Goal: Task Accomplishment & Management: Use online tool/utility

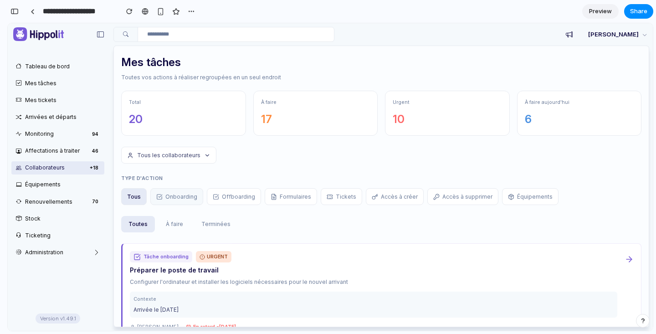
click at [168, 194] on button "Onboarding" at bounding box center [176, 196] width 53 height 17
click at [265, 197] on button "Formulaires" at bounding box center [291, 196] width 52 height 17
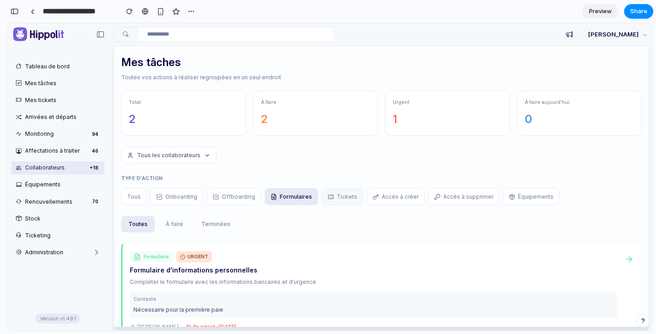
click at [328, 195] on icon at bounding box center [331, 197] width 6 height 6
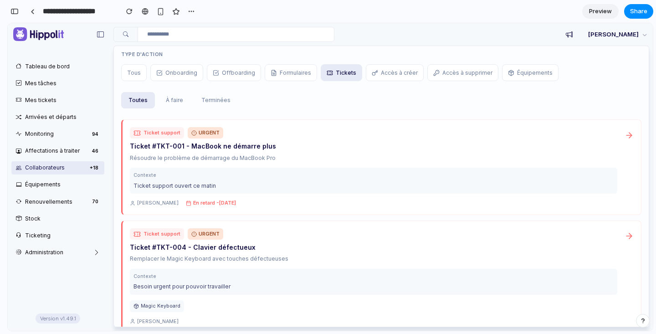
scroll to position [149, 0]
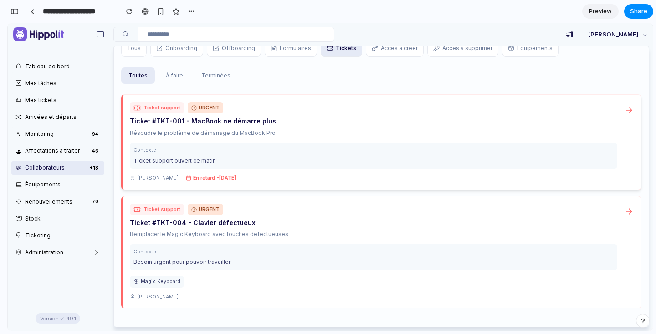
click at [232, 115] on div "Ticket support URGENT Ticket #TKT-001 - MacBook ne démarre plus Résoudre le pro…" at bounding box center [373, 142] width 487 height 80
click at [254, 242] on div "Ticket support URGENT Ticket #TKT-004 - Clavier défectueux Remplacer le Magic K…" at bounding box center [373, 251] width 487 height 97
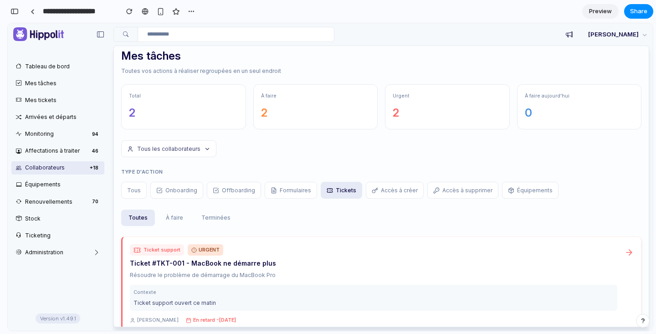
scroll to position [0, 0]
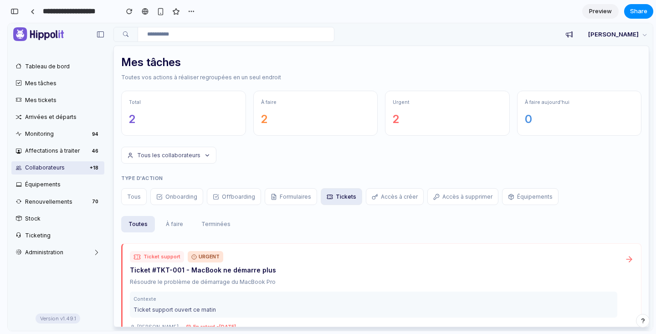
click at [136, 57] on h2 "Mes tâches" at bounding box center [381, 62] width 520 height 14
click at [59, 166] on link "Collaborateurs + 18" at bounding box center [57, 167] width 93 height 13
click at [61, 150] on link "Affectations à traiter 46" at bounding box center [57, 150] width 93 height 13
click at [58, 138] on link "Monitoring 94" at bounding box center [57, 133] width 93 height 13
click at [57, 120] on link "Arrivées et départs" at bounding box center [57, 116] width 93 height 13
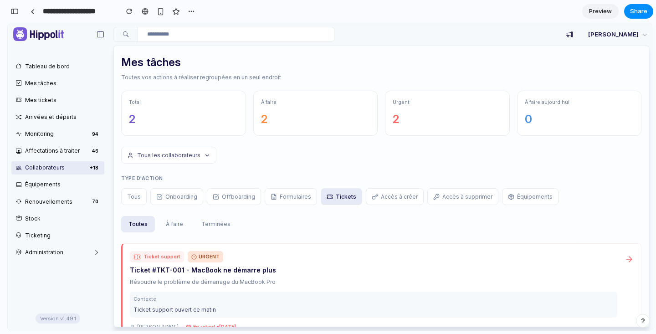
click at [57, 91] on ul "Tableau de bord Mes tâches Mes tickets Arrivées et départs Monitoring 94 Affect…" at bounding box center [58, 159] width 100 height 203
click at [57, 101] on link "Mes tickets" at bounding box center [57, 99] width 93 height 13
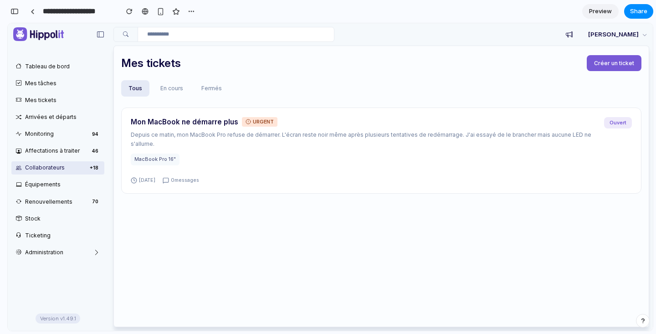
click at [617, 64] on span "Créer un ticket" at bounding box center [614, 63] width 40 height 7
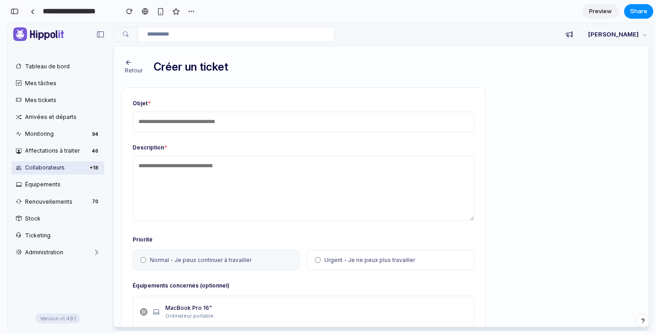
click at [125, 65] on icon "button" at bounding box center [128, 62] width 7 height 7
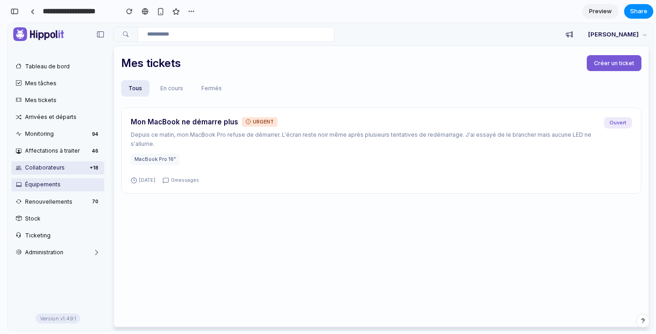
click at [44, 183] on link "Équipements" at bounding box center [57, 184] width 93 height 13
click at [44, 215] on link "Stock" at bounding box center [57, 218] width 93 height 13
click at [40, 194] on ul "Tableau de bord Mes tâches Mes tickets Arrivées et départs Monitoring 94 Affect…" at bounding box center [58, 159] width 100 height 203
click at [42, 226] on ul "Tableau de bord Mes tâches Mes tickets Arrivées et départs Monitoring 94 Affect…" at bounding box center [58, 159] width 100 height 203
click at [43, 232] on link "Ticketing" at bounding box center [57, 235] width 93 height 13
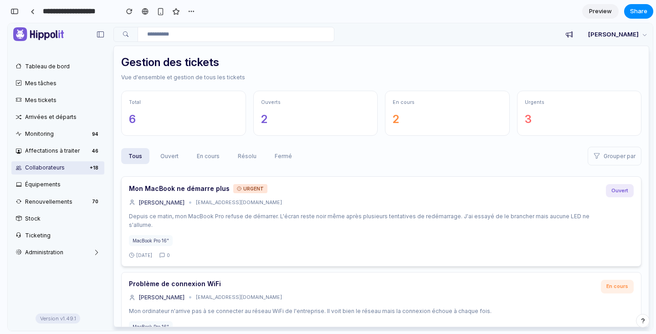
click at [248, 237] on div "MacBook Pro 16"" at bounding box center [364, 240] width 470 height 11
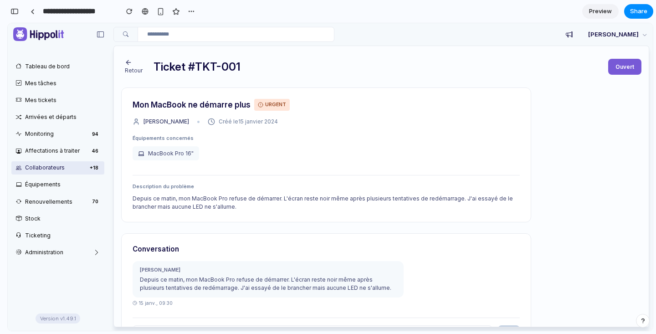
click at [275, 107] on span "URGENT" at bounding box center [272, 105] width 36 height 12
